Goal: Use online tool/utility: Utilize a website feature to perform a specific function

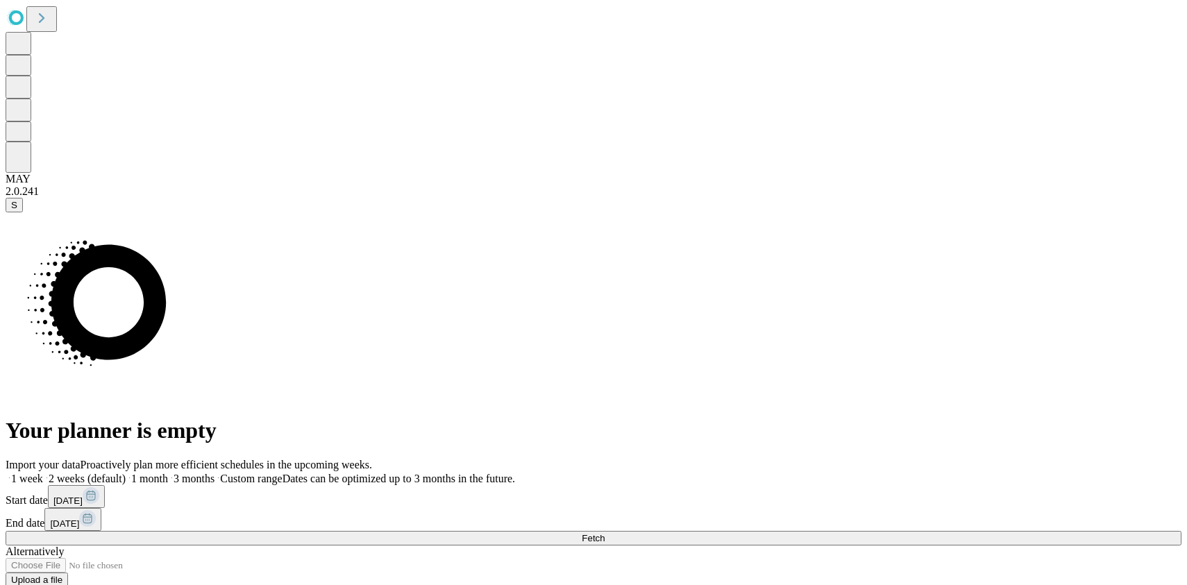
click at [53, 212] on div "Your planner is empty" at bounding box center [594, 327] width 1176 height 231
click at [51, 24] on icon at bounding box center [41, 17] width 19 height 19
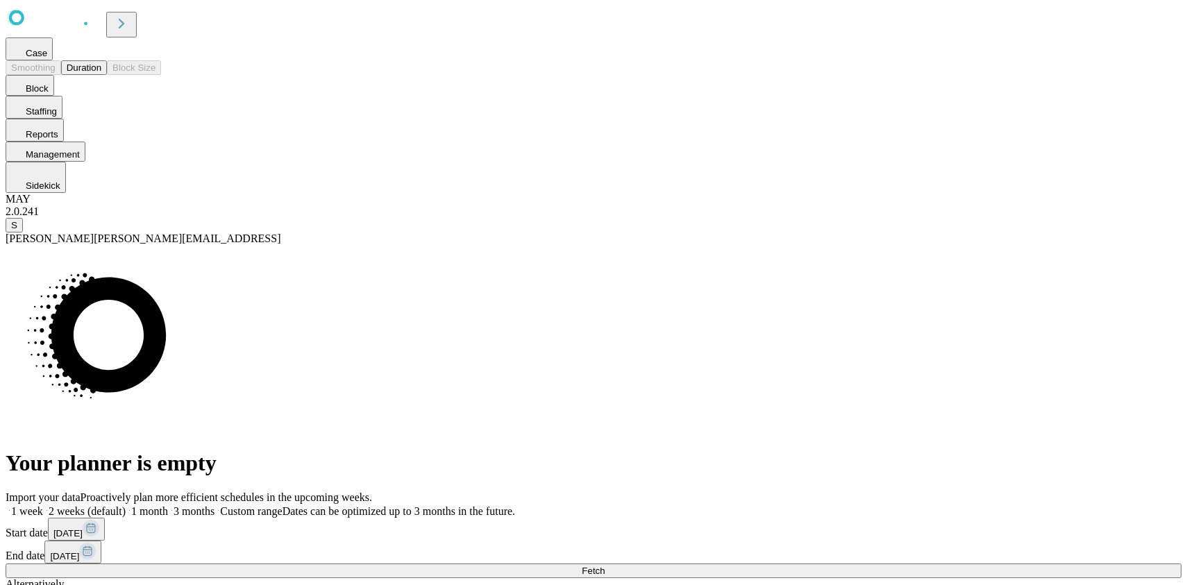
click at [107, 75] on button "Duration" at bounding box center [84, 67] width 46 height 15
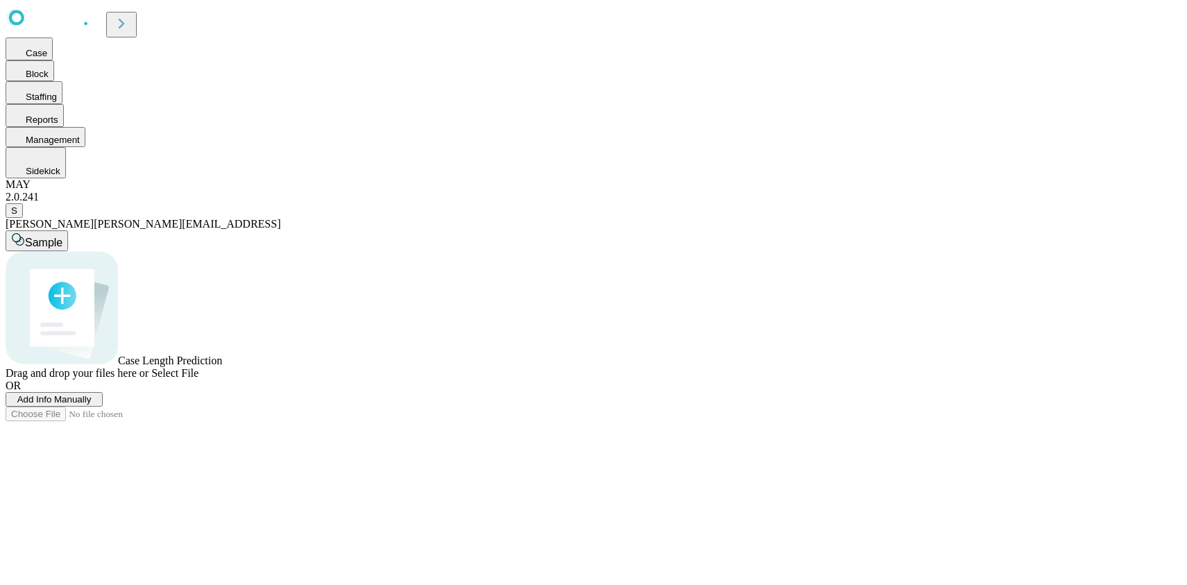
click at [92, 405] on span "Add Info Manually" at bounding box center [54, 399] width 74 height 10
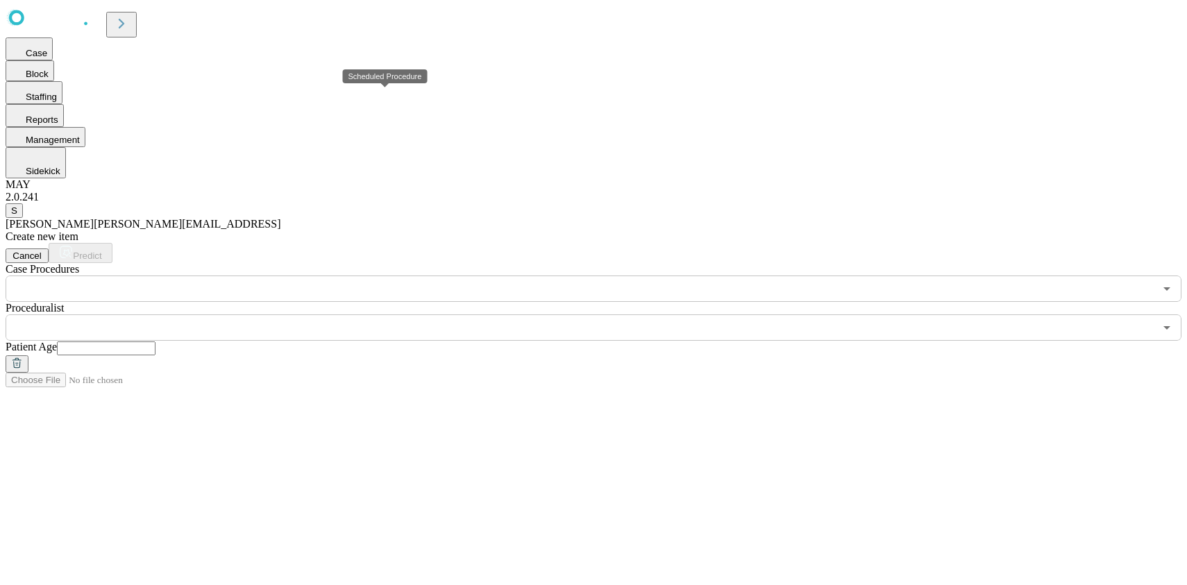
click at [403, 276] on input "text" at bounding box center [580, 289] width 1149 height 26
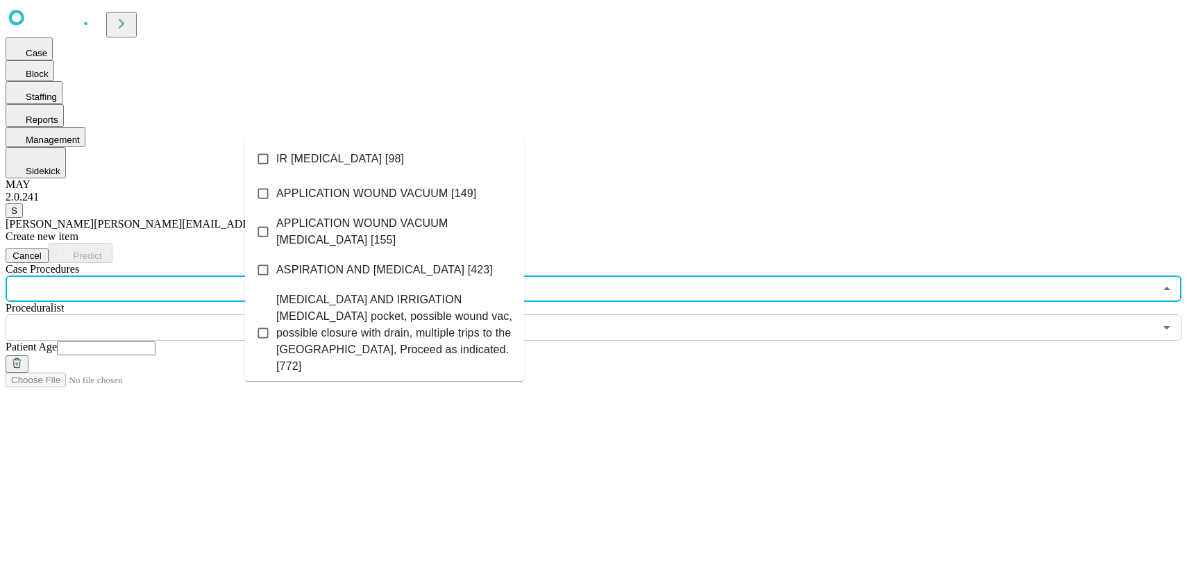
click at [349, 210] on li "APPLICATION WOUND VACUUM [149]" at bounding box center [384, 193] width 279 height 35
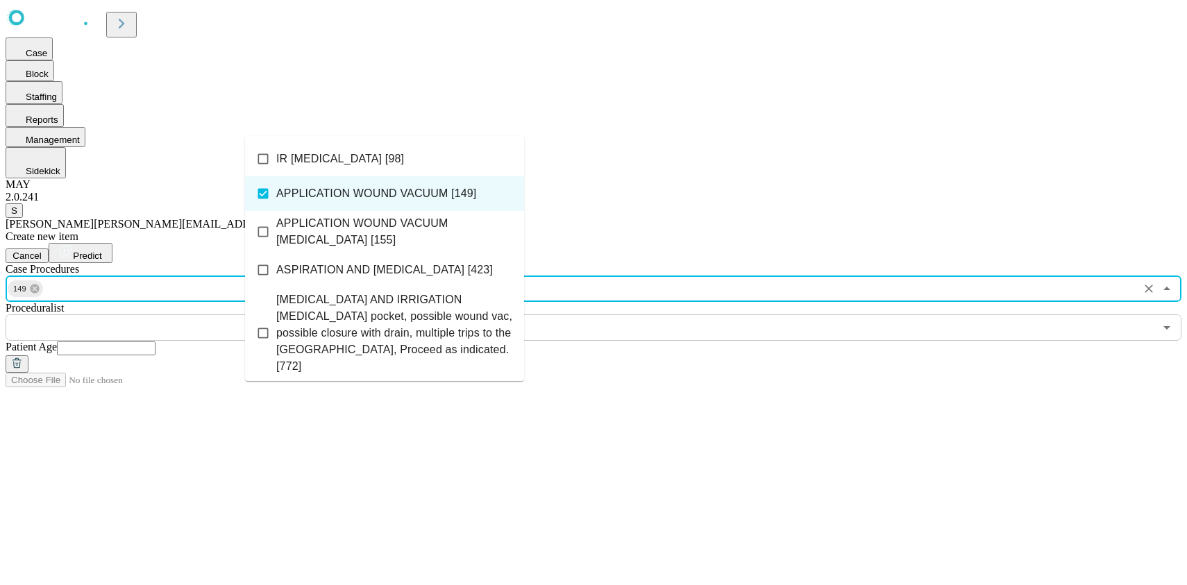
click at [669, 315] on input "text" at bounding box center [580, 328] width 1149 height 26
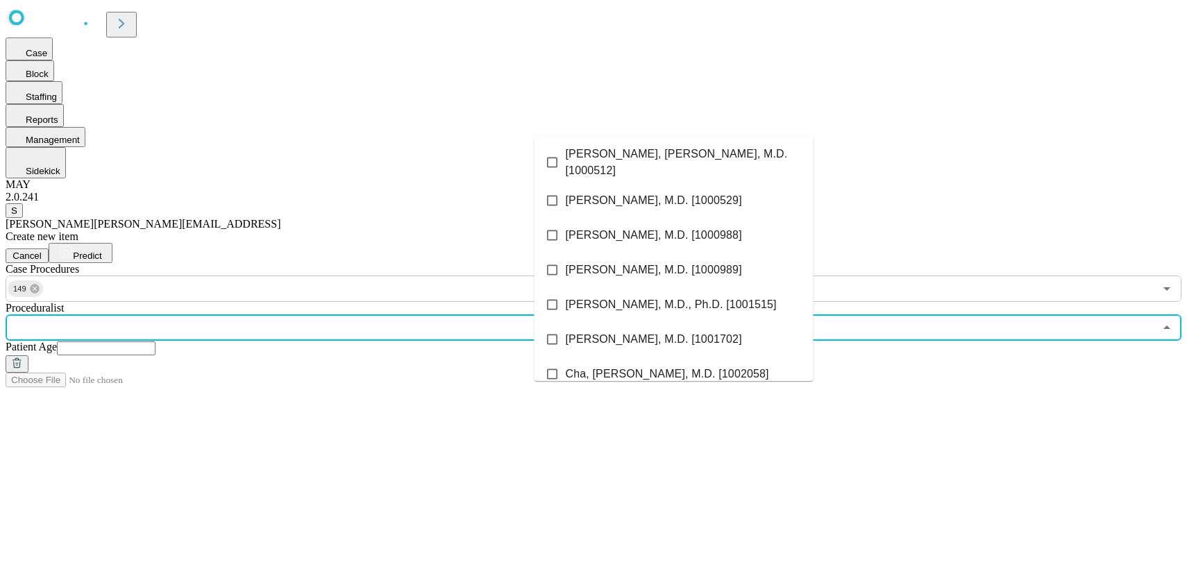
click at [627, 218] on li "[PERSON_NAME], M.D. [1000988]" at bounding box center [674, 235] width 279 height 35
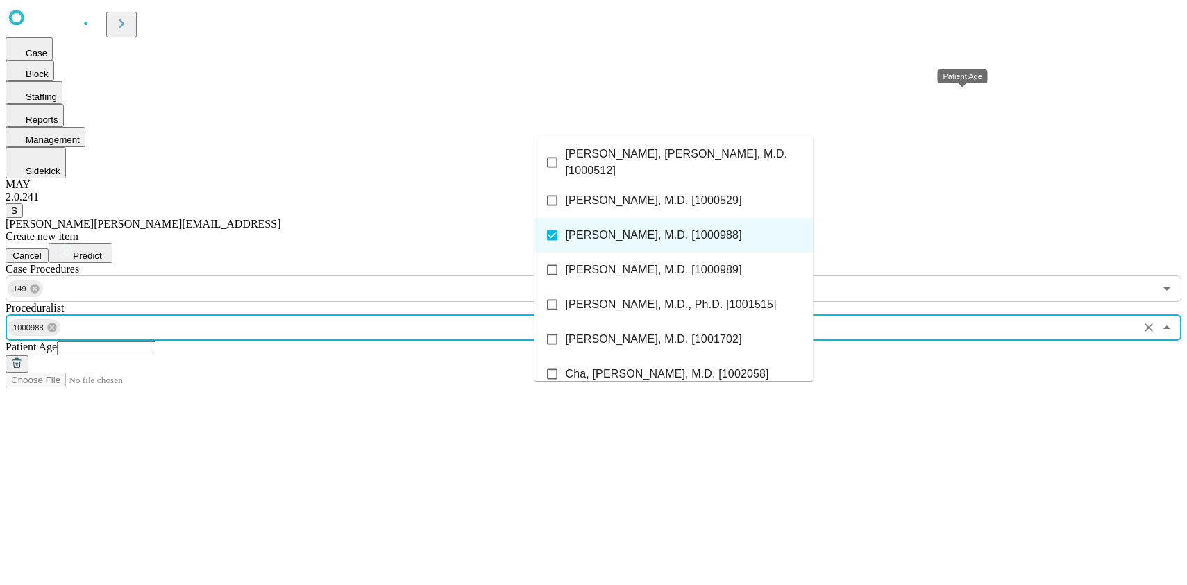
click at [156, 342] on input "text" at bounding box center [106, 349] width 99 height 14
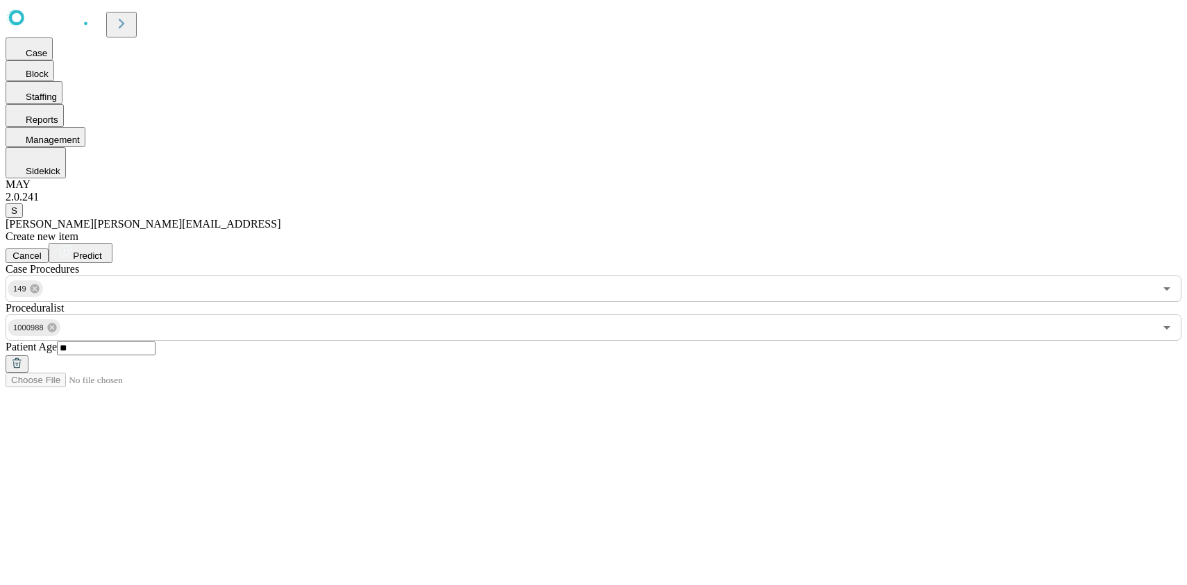
type input "**"
click at [101, 251] on span "Predict" at bounding box center [87, 256] width 28 height 10
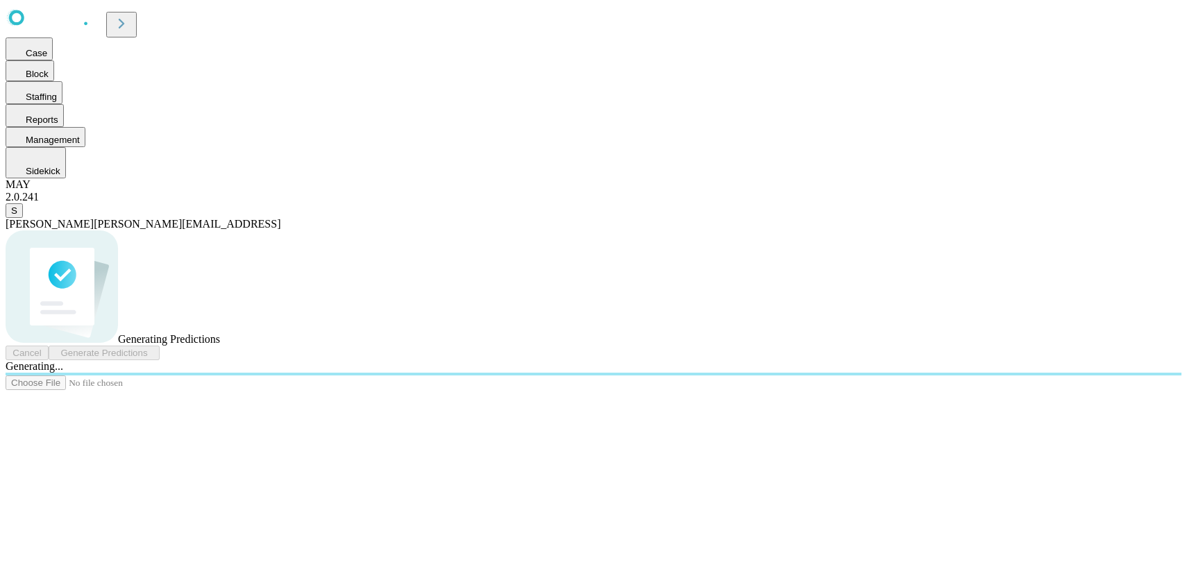
click at [131, 22] on icon at bounding box center [121, 23] width 19 height 19
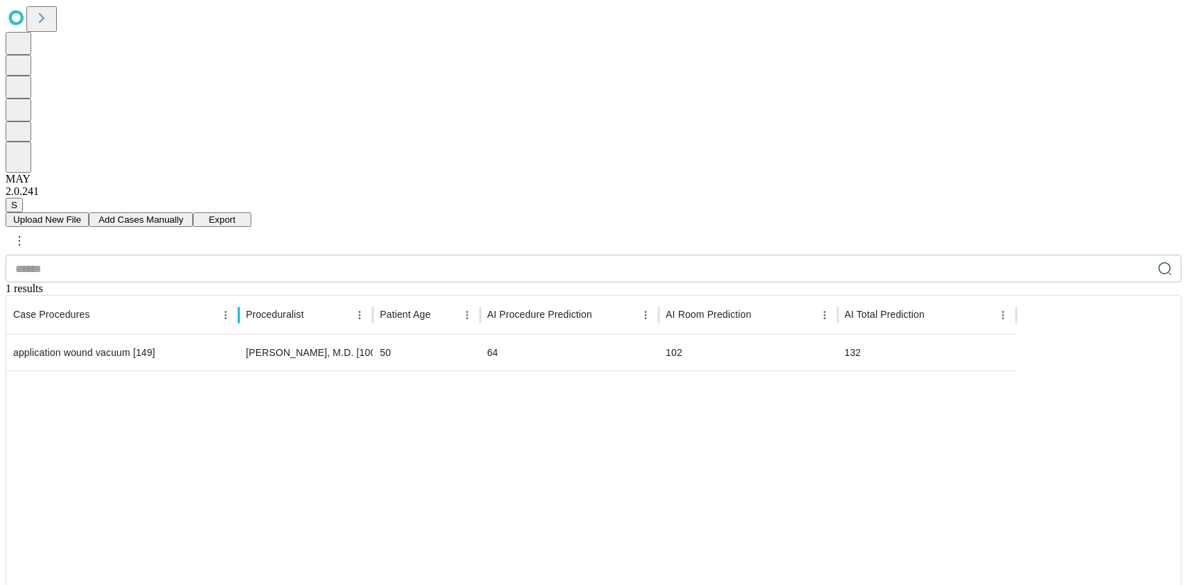
drag, startPoint x: 365, startPoint y: 141, endPoint x: 292, endPoint y: 144, distance: 73.0
click at [242, 296] on div at bounding box center [238, 315] width 7 height 39
drag, startPoint x: 439, startPoint y: 148, endPoint x: 473, endPoint y: 149, distance: 34.1
click at [356, 296] on div at bounding box center [352, 315] width 7 height 39
drag, startPoint x: 978, startPoint y: 185, endPoint x: 965, endPoint y: 185, distance: 13.2
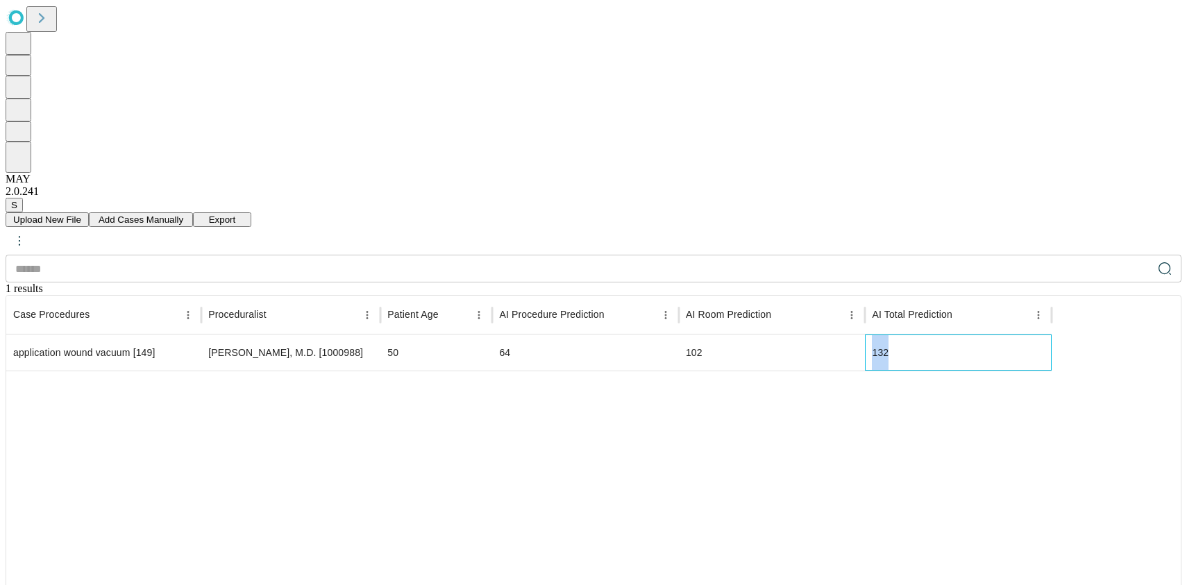
click at [889, 347] on span "132" at bounding box center [880, 352] width 17 height 11
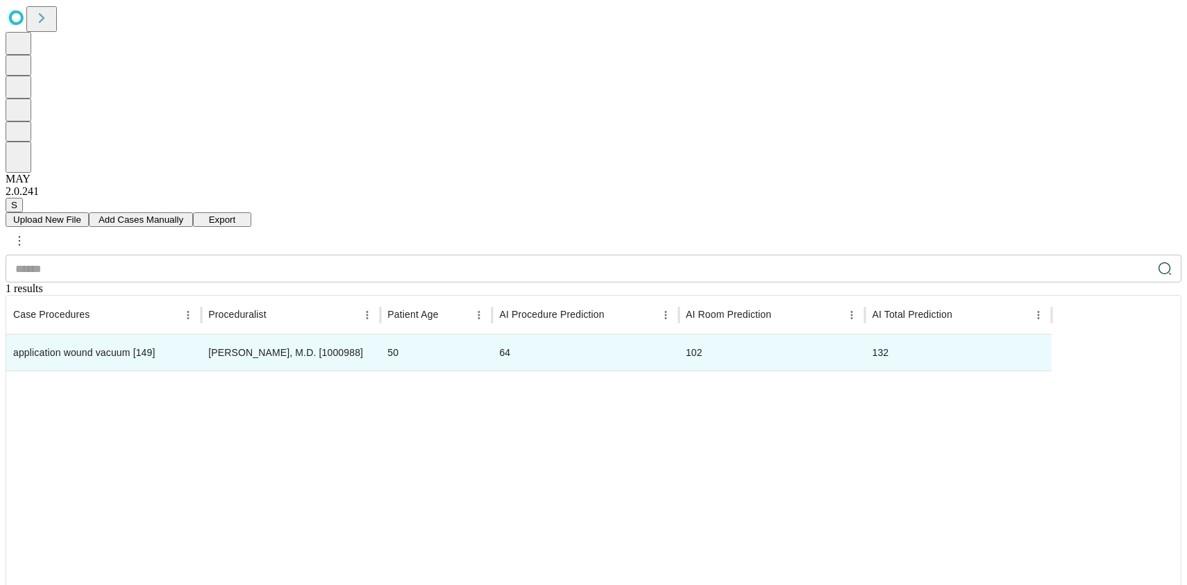
click at [940, 371] on div at bounding box center [529, 524] width 1046 height 306
